Goal: Entertainment & Leisure: Consume media (video, audio)

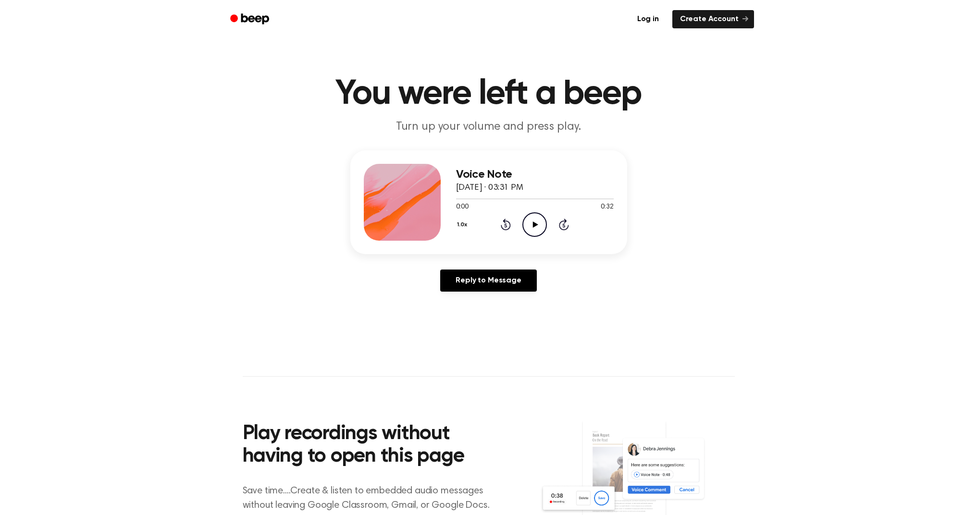
click at [538, 222] on icon "Play Audio" at bounding box center [534, 224] width 25 height 25
click at [534, 226] on icon "Pause Audio" at bounding box center [534, 224] width 25 height 25
click at [539, 226] on icon "Play Audio" at bounding box center [534, 224] width 25 height 25
click at [538, 229] on icon "Play Audio" at bounding box center [534, 224] width 25 height 25
click at [531, 222] on icon "Play Audio" at bounding box center [534, 224] width 25 height 25
